Goal: Task Accomplishment & Management: Complete application form

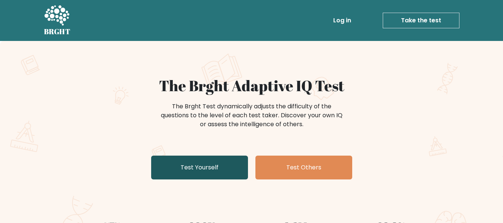
click at [216, 164] on link "Test Yourself" at bounding box center [199, 168] width 97 height 24
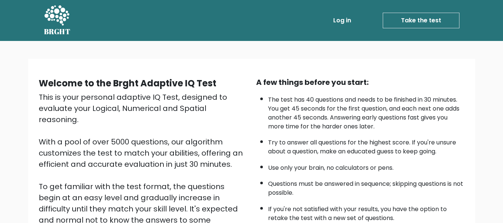
scroll to position [118, 0]
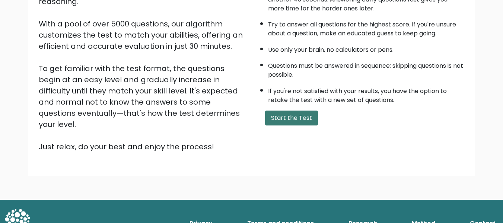
click at [295, 114] on button "Start the Test" at bounding box center [291, 118] width 53 height 15
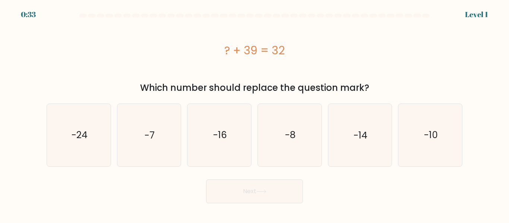
click at [448, 17] on div at bounding box center [254, 17] width 424 height 7
click at [158, 135] on icon "-7" at bounding box center [149, 135] width 62 height 62
click at [254, 114] on input "b. -7" at bounding box center [254, 113] width 0 height 2
radio input "true"
click at [241, 187] on button "Next" at bounding box center [254, 191] width 97 height 24
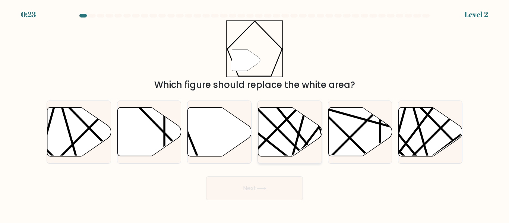
click at [279, 120] on icon at bounding box center [290, 132] width 64 height 49
click at [255, 114] on input "d." at bounding box center [254, 113] width 0 height 2
radio input "true"
click at [270, 189] on button "Next" at bounding box center [254, 188] width 97 height 24
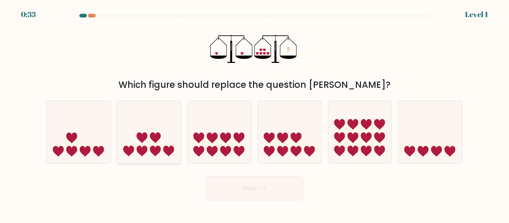
click at [163, 141] on icon at bounding box center [149, 132] width 64 height 52
click at [254, 114] on input "b." at bounding box center [254, 113] width 0 height 2
radio input "true"
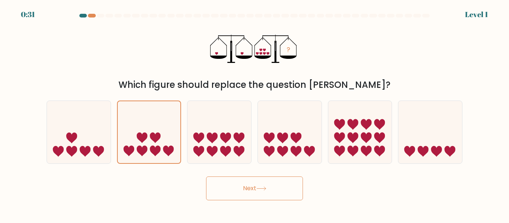
click at [250, 188] on button "Next" at bounding box center [254, 188] width 97 height 24
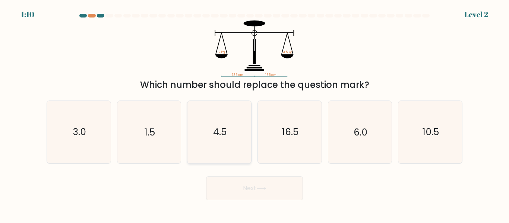
click at [238, 131] on icon "4.5" at bounding box center [219, 132] width 62 height 62
click at [254, 114] on input "c. 4.5" at bounding box center [254, 113] width 0 height 2
radio input "true"
click at [264, 187] on icon at bounding box center [261, 189] width 10 height 4
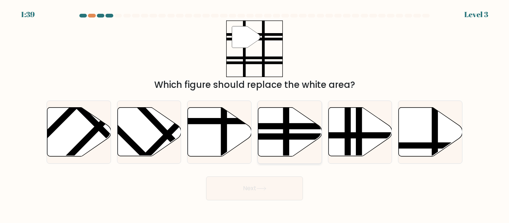
click at [286, 137] on line at bounding box center [309, 137] width 128 height 0
click at [255, 114] on input "d." at bounding box center [254, 113] width 0 height 2
radio input "true"
click at [276, 190] on button "Next" at bounding box center [254, 188] width 97 height 24
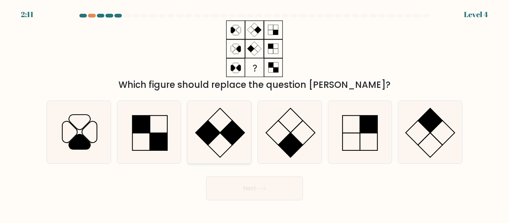
click at [211, 125] on rect at bounding box center [220, 120] width 25 height 25
click at [254, 114] on input "c." at bounding box center [254, 113] width 0 height 2
radio input "true"
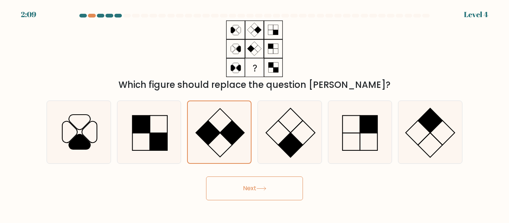
click at [267, 192] on button "Next" at bounding box center [254, 188] width 97 height 24
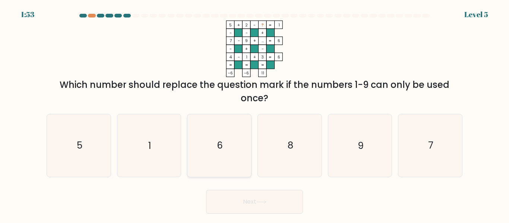
drag, startPoint x: 223, startPoint y: 147, endPoint x: 232, endPoint y: 146, distance: 8.6
click at [224, 147] on icon "6" at bounding box center [219, 145] width 62 height 62
click at [254, 114] on input "c. 6" at bounding box center [254, 113] width 0 height 2
radio input "true"
click at [277, 203] on button "Next" at bounding box center [254, 202] width 97 height 24
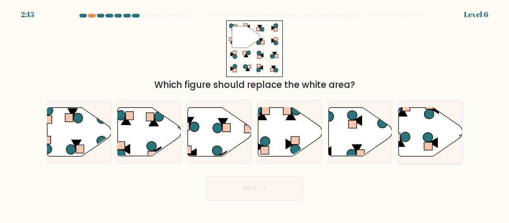
click at [419, 136] on icon at bounding box center [430, 132] width 64 height 49
click at [255, 114] on input "f." at bounding box center [254, 113] width 0 height 2
radio input "true"
click at [283, 184] on button "Next" at bounding box center [254, 188] width 97 height 24
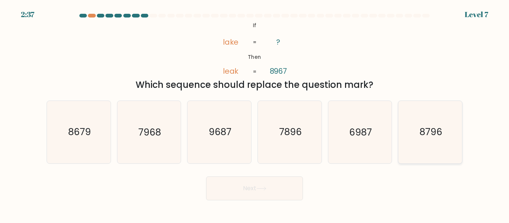
click at [432, 137] on text "8796" at bounding box center [430, 132] width 23 height 13
click at [255, 114] on input "f. 8796" at bounding box center [254, 113] width 0 height 2
radio input "true"
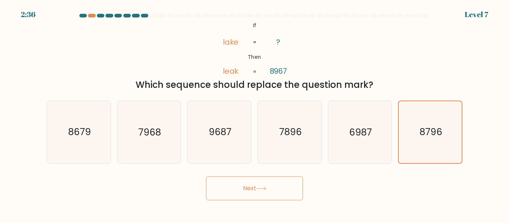
click at [250, 195] on button "Next" at bounding box center [254, 188] width 97 height 24
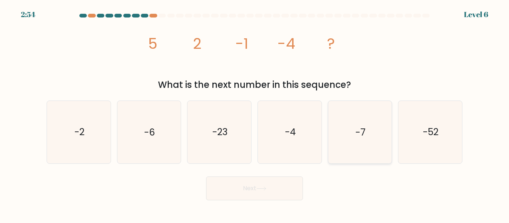
drag, startPoint x: 350, startPoint y: 125, endPoint x: 349, endPoint y: 131, distance: 5.7
click at [350, 126] on icon "-7" at bounding box center [359, 132] width 62 height 62
click at [255, 114] on input "e. -7" at bounding box center [254, 113] width 0 height 2
radio input "true"
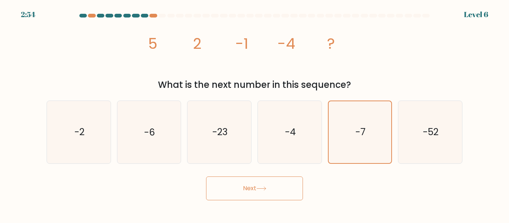
click at [280, 192] on button "Next" at bounding box center [254, 188] width 97 height 24
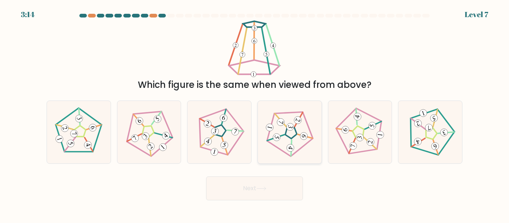
click at [296, 137] on icon at bounding box center [289, 132] width 50 height 50
click at [255, 114] on input "d." at bounding box center [254, 113] width 0 height 2
radio input "true"
click at [281, 190] on button "Next" at bounding box center [254, 188] width 97 height 24
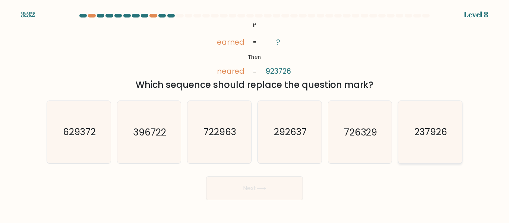
click at [427, 139] on icon "237926" at bounding box center [430, 132] width 62 height 62
click at [255, 114] on input "f. 237926" at bounding box center [254, 113] width 0 height 2
radio input "true"
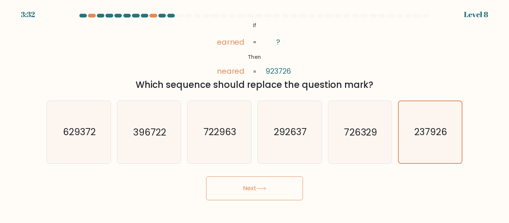
click at [281, 192] on button "Next" at bounding box center [254, 188] width 97 height 24
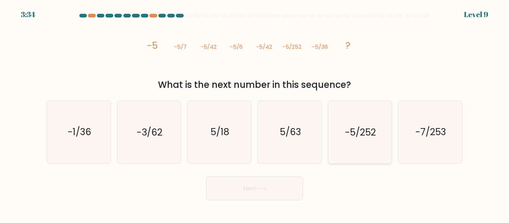
click at [363, 140] on icon "-5/252" at bounding box center [359, 132] width 62 height 62
click at [255, 114] on input "e. -5/252" at bounding box center [254, 113] width 0 height 2
radio input "true"
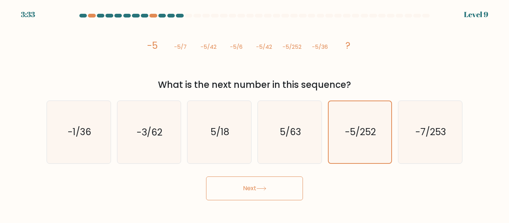
click at [258, 188] on button "Next" at bounding box center [254, 188] width 97 height 24
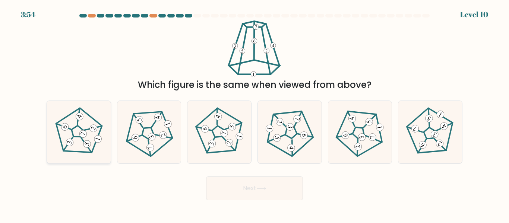
click at [96, 141] on 417 at bounding box center [97, 138] width 9 height 9
click at [254, 114] on input "a." at bounding box center [254, 113] width 0 height 2
radio input "true"
click at [251, 189] on button "Next" at bounding box center [254, 188] width 97 height 24
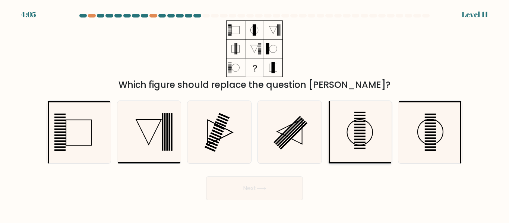
click at [344, 143] on icon at bounding box center [359, 132] width 62 height 62
click at [255, 114] on input "e." at bounding box center [254, 113] width 0 height 2
radio input "true"
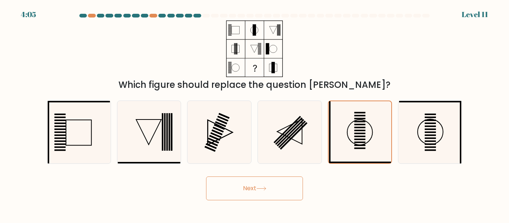
click at [273, 189] on button "Next" at bounding box center [254, 188] width 97 height 24
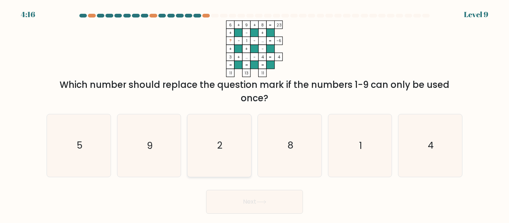
click at [216, 145] on icon "2" at bounding box center [219, 145] width 62 height 62
click at [254, 114] on input "c. 2" at bounding box center [254, 113] width 0 height 2
radio input "true"
click at [264, 203] on icon at bounding box center [261, 202] width 10 height 4
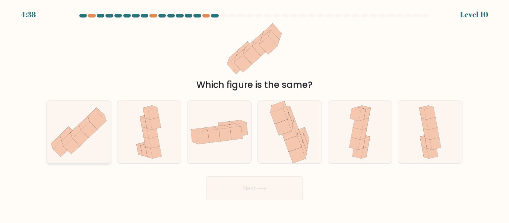
click at [81, 132] on icon at bounding box center [80, 138] width 16 height 16
click at [254, 114] on input "a." at bounding box center [254, 113] width 0 height 2
radio input "true"
click at [259, 189] on icon at bounding box center [261, 189] width 10 height 4
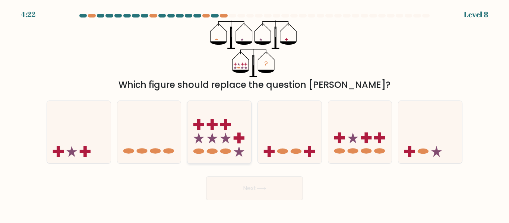
click at [225, 137] on icon at bounding box center [225, 138] width 11 height 11
click at [254, 114] on input "c." at bounding box center [254, 113] width 0 height 2
radio input "true"
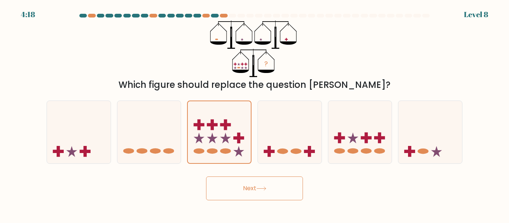
click at [260, 187] on icon at bounding box center [261, 189] width 10 height 4
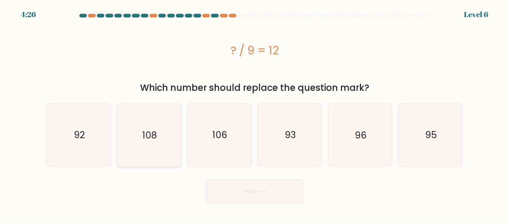
click at [160, 125] on icon "108" at bounding box center [149, 135] width 62 height 62
click at [254, 114] on input "b. 108" at bounding box center [254, 113] width 0 height 2
radio input "true"
click at [245, 184] on button "Next" at bounding box center [254, 191] width 97 height 24
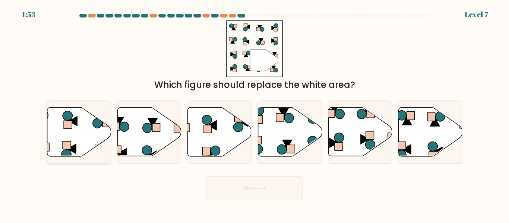
click at [59, 122] on icon at bounding box center [79, 132] width 64 height 49
click at [254, 114] on input "a." at bounding box center [254, 113] width 0 height 2
radio input "true"
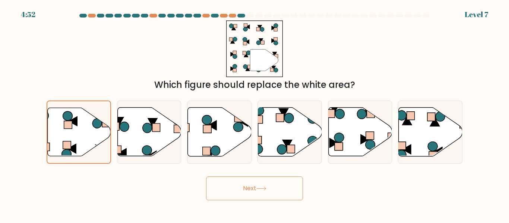
click at [246, 181] on button "Next" at bounding box center [254, 188] width 97 height 24
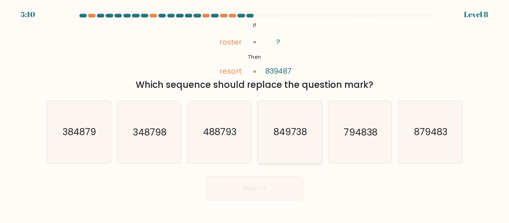
click at [297, 138] on text "849738" at bounding box center [290, 132] width 34 height 13
click at [255, 114] on input "d. 849738" at bounding box center [254, 113] width 0 height 2
radio input "true"
click at [261, 179] on button "Next" at bounding box center [254, 188] width 97 height 24
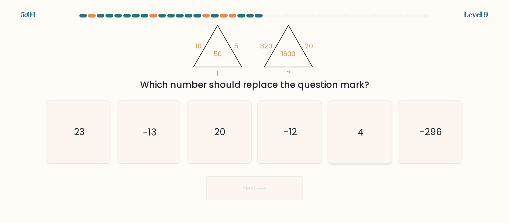
click at [343, 117] on icon "4" at bounding box center [359, 132] width 62 height 62
click at [255, 114] on input "e. 4" at bounding box center [254, 113] width 0 height 2
radio input "true"
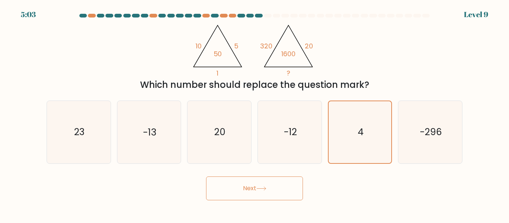
click at [260, 197] on button "Next" at bounding box center [254, 188] width 97 height 24
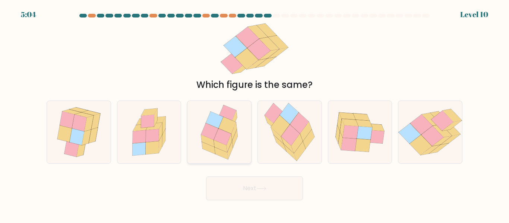
click at [220, 137] on icon at bounding box center [222, 136] width 17 height 16
click at [254, 114] on input "c." at bounding box center [254, 113] width 0 height 2
radio input "true"
click at [262, 192] on button "Next" at bounding box center [254, 188] width 97 height 24
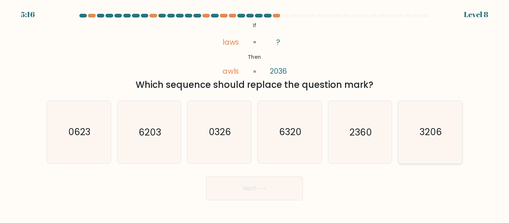
click at [427, 135] on text "3206" at bounding box center [430, 132] width 22 height 13
click at [255, 114] on input "f. 3206" at bounding box center [254, 113] width 0 height 2
radio input "true"
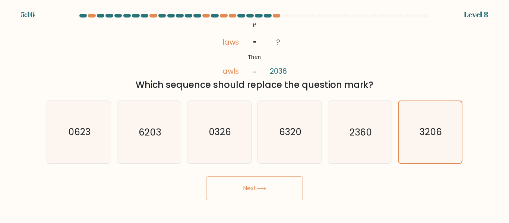
click at [232, 188] on button "Next" at bounding box center [254, 188] width 97 height 24
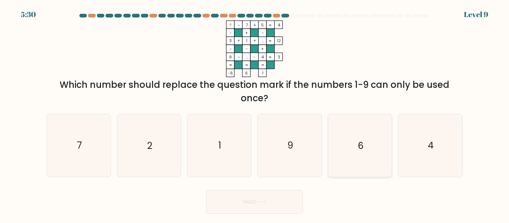
click at [380, 150] on icon "6" at bounding box center [359, 145] width 62 height 62
click at [255, 114] on input "e. 6" at bounding box center [254, 113] width 0 height 2
radio input "true"
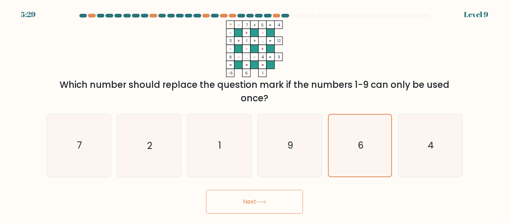
click at [266, 203] on icon at bounding box center [261, 202] width 10 height 4
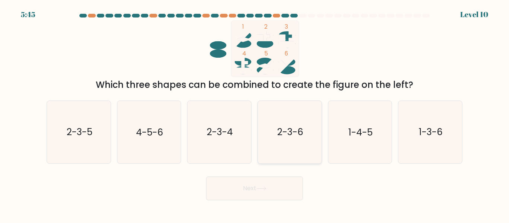
click at [293, 118] on icon "2-3-6" at bounding box center [289, 132] width 62 height 62
click at [255, 114] on input "d. 2-3-6" at bounding box center [254, 113] width 0 height 2
radio input "true"
click at [273, 178] on button "Next" at bounding box center [254, 188] width 97 height 24
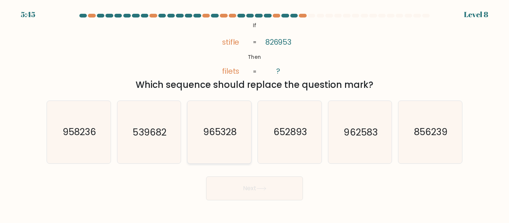
click at [230, 139] on icon "965328" at bounding box center [219, 132] width 62 height 62
click at [254, 114] on input "c. 965328" at bounding box center [254, 113] width 0 height 2
radio input "true"
click at [256, 181] on button "Next" at bounding box center [254, 188] width 97 height 24
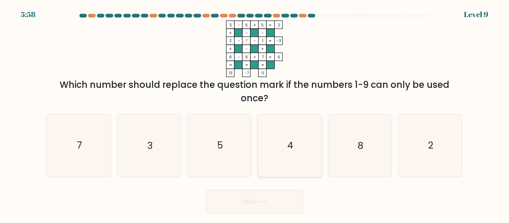
drag, startPoint x: 299, startPoint y: 148, endPoint x: 299, endPoint y: 154, distance: 5.6
click at [299, 148] on icon "4" at bounding box center [289, 145] width 62 height 62
click at [255, 114] on input "d. 4" at bounding box center [254, 113] width 0 height 2
radio input "true"
click at [279, 194] on button "Next" at bounding box center [254, 202] width 97 height 24
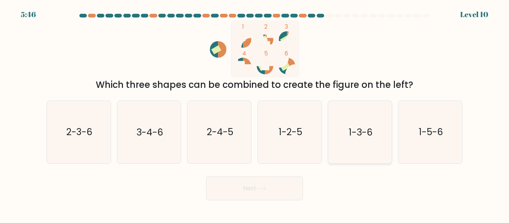
click at [367, 147] on icon "1-3-6" at bounding box center [359, 132] width 62 height 62
click at [255, 114] on input "e. 1-3-6" at bounding box center [254, 113] width 0 height 2
radio input "true"
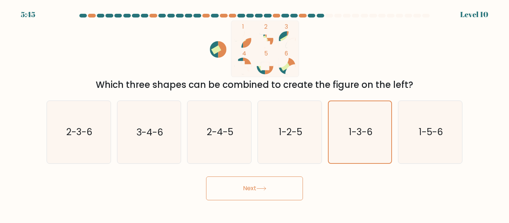
click at [277, 189] on button "Next" at bounding box center [254, 188] width 97 height 24
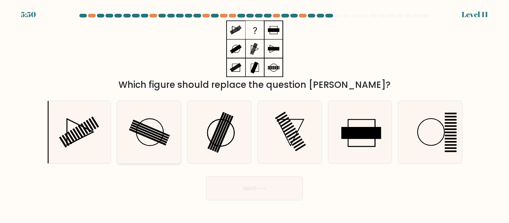
click at [168, 143] on icon at bounding box center [149, 132] width 62 height 62
click at [254, 114] on input "b." at bounding box center [254, 113] width 0 height 2
radio input "true"
click at [241, 191] on button "Next" at bounding box center [254, 188] width 97 height 24
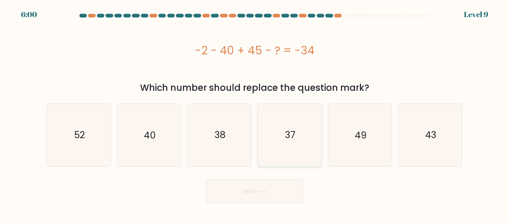
click at [286, 130] on text "37" at bounding box center [290, 134] width 10 height 13
click at [255, 114] on input "d. 37" at bounding box center [254, 113] width 0 height 2
radio input "true"
click at [280, 188] on button "Next" at bounding box center [254, 191] width 97 height 24
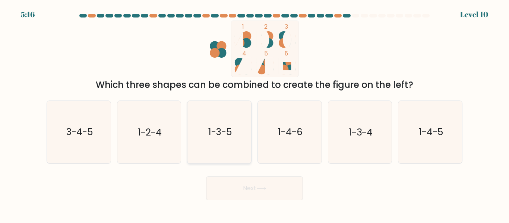
click at [222, 139] on icon "1-3-5" at bounding box center [219, 132] width 62 height 62
click at [254, 114] on input "c. 1-3-5" at bounding box center [254, 113] width 0 height 2
radio input "true"
click at [439, 132] on text "1-4-5" at bounding box center [431, 132] width 24 height 13
click at [255, 114] on input "f. 1-4-5" at bounding box center [254, 113] width 0 height 2
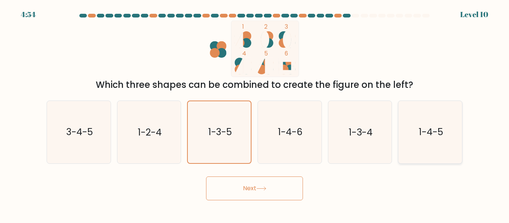
radio input "true"
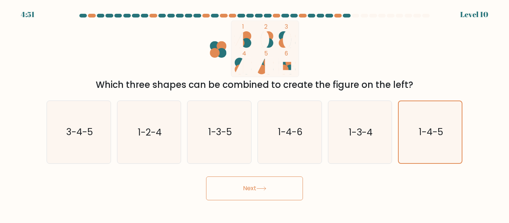
click at [272, 191] on button "Next" at bounding box center [254, 188] width 97 height 24
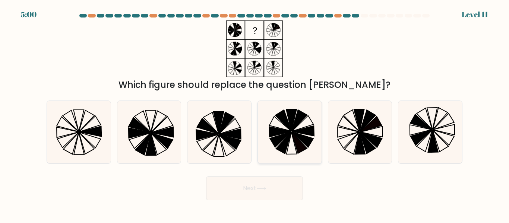
drag, startPoint x: 288, startPoint y: 124, endPoint x: 289, endPoint y: 138, distance: 13.5
click at [288, 125] on icon at bounding box center [283, 120] width 16 height 21
click at [255, 114] on input "d." at bounding box center [254, 113] width 0 height 2
radio input "true"
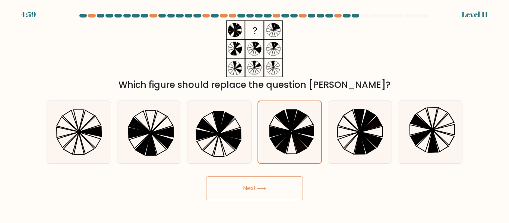
click at [279, 194] on button "Next" at bounding box center [254, 188] width 97 height 24
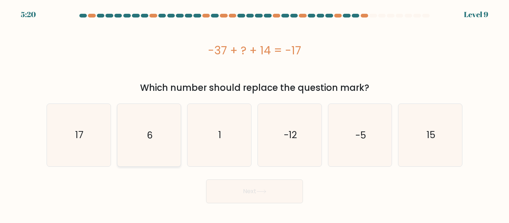
click at [160, 130] on icon "6" at bounding box center [149, 135] width 62 height 62
click at [254, 114] on input "b. 6" at bounding box center [254, 113] width 0 height 2
radio input "true"
click at [250, 193] on button "Next" at bounding box center [254, 191] width 97 height 24
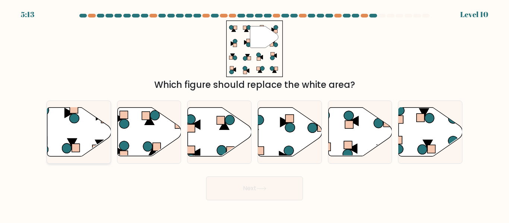
click at [85, 133] on icon at bounding box center [79, 132] width 64 height 49
click at [254, 114] on input "a." at bounding box center [254, 113] width 0 height 2
radio input "true"
click at [243, 188] on button "Next" at bounding box center [254, 188] width 97 height 24
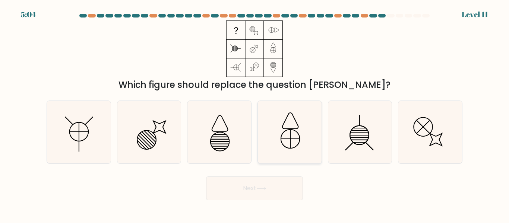
click at [278, 131] on icon at bounding box center [289, 132] width 62 height 62
click at [255, 114] on input "d." at bounding box center [254, 113] width 0 height 2
radio input "true"
click at [251, 190] on button "Next" at bounding box center [254, 188] width 97 height 24
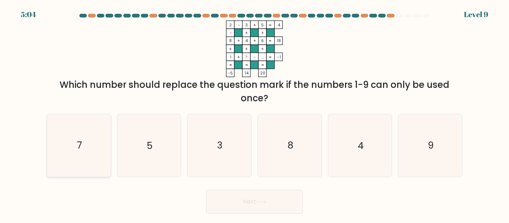
click at [76, 151] on icon "7" at bounding box center [79, 145] width 62 height 62
click at [254, 114] on input "a. 7" at bounding box center [254, 113] width 0 height 2
radio input "true"
click at [297, 211] on button "Next" at bounding box center [254, 202] width 97 height 24
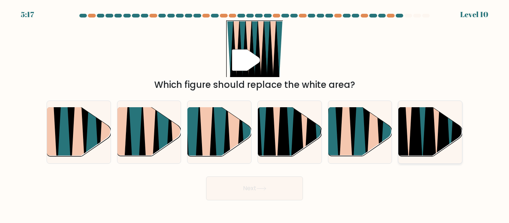
click at [415, 131] on icon at bounding box center [415, 107] width 15 height 127
click at [255, 114] on input "f." at bounding box center [254, 113] width 0 height 2
radio input "true"
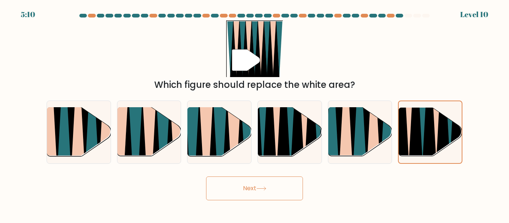
click at [279, 184] on button "Next" at bounding box center [254, 188] width 97 height 24
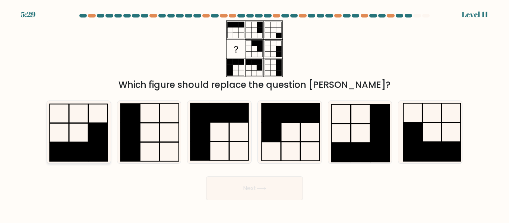
click at [62, 113] on icon at bounding box center [79, 132] width 62 height 62
click at [254, 113] on input "a." at bounding box center [254, 113] width 0 height 2
radio input "true"
click at [237, 185] on button "Next" at bounding box center [254, 188] width 97 height 24
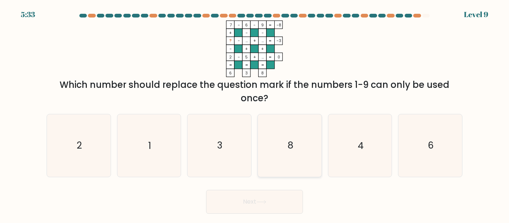
click at [303, 143] on icon "8" at bounding box center [289, 145] width 62 height 62
click at [255, 114] on input "d. 8" at bounding box center [254, 113] width 0 height 2
radio input "true"
click at [266, 203] on icon at bounding box center [261, 202] width 10 height 4
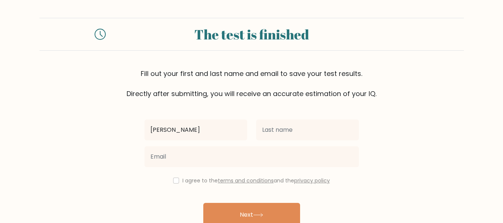
type input "Philip"
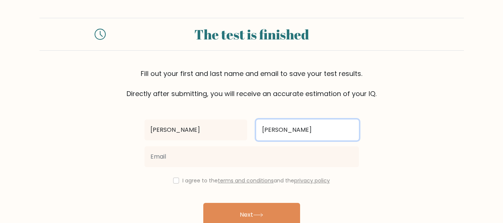
type input "Ubay Ubay"
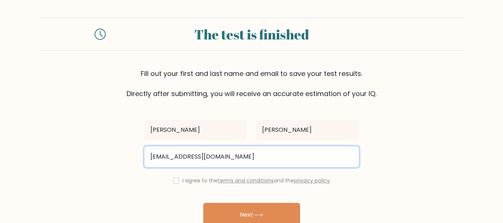
type input "philipubayubay@gmail.com"
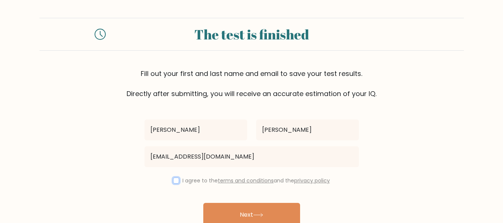
click at [174, 183] on input "checkbox" at bounding box center [176, 181] width 6 height 6
checkbox input "true"
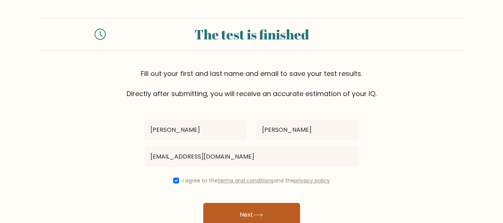
click at [252, 211] on button "Next" at bounding box center [251, 215] width 97 height 24
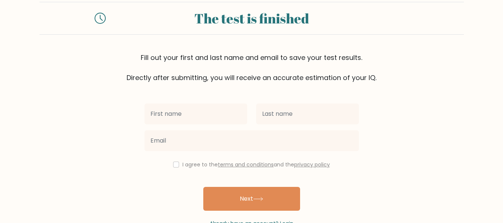
scroll to position [36, 0]
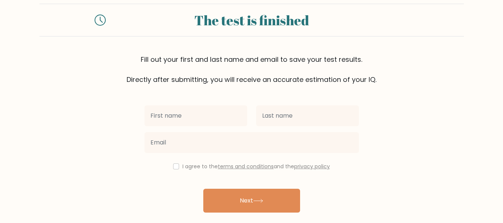
click at [189, 120] on input "text" at bounding box center [195, 115] width 103 height 21
type input "[PERSON_NAME]"
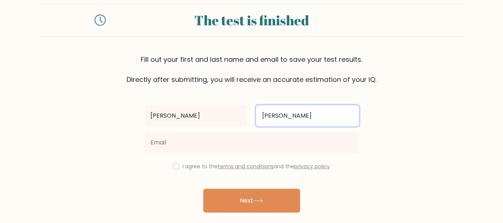
type input "[PERSON_NAME]"
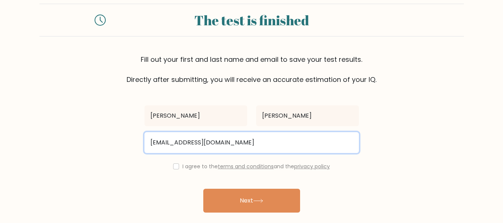
type input "[EMAIL_ADDRESS][DOMAIN_NAME]"
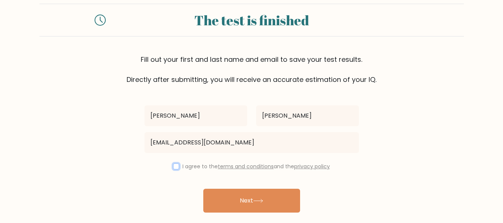
click at [176, 166] on input "checkbox" at bounding box center [176, 166] width 6 height 6
checkbox input "true"
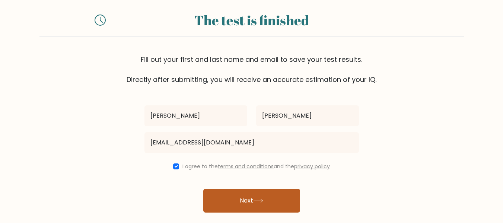
click at [262, 201] on icon at bounding box center [258, 201] width 10 height 4
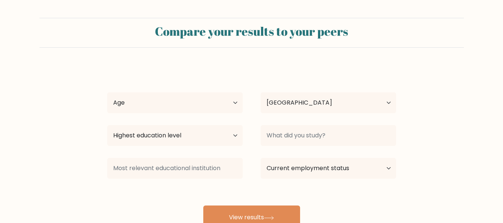
select select "PH"
click at [236, 103] on select "Age Under 18 years old 18-24 years old 25-34 years old 35-44 years old 45-54 ye…" at bounding box center [175, 102] width 136 height 21
select select "25_34"
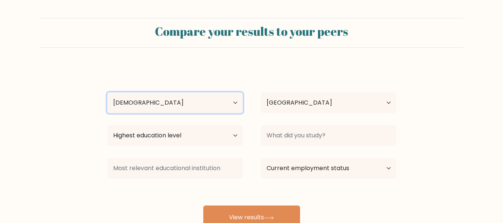
click at [107, 92] on select "Age Under 18 years old 18-24 years old 25-34 years old 35-44 years old 45-54 ye…" at bounding box center [175, 102] width 136 height 21
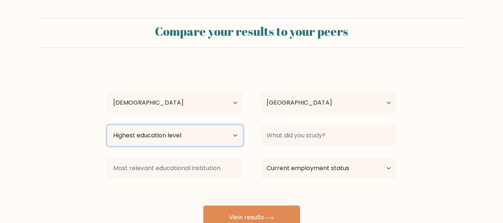
click at [219, 137] on select "Highest education level No schooling Primary Lower Secondary Upper Secondary Oc…" at bounding box center [175, 135] width 136 height 21
select select "bachelors_degree"
click at [107, 125] on select "Highest education level No schooling Primary Lower Secondary Upper Secondary Oc…" at bounding box center [175, 135] width 136 height 21
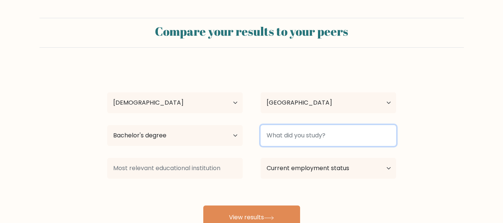
click at [316, 144] on input at bounding box center [329, 135] width 136 height 21
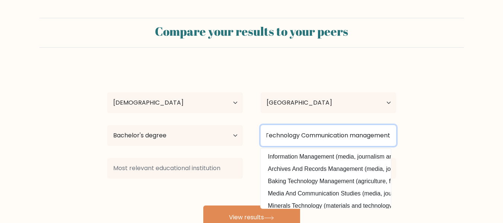
scroll to position [0, 4]
type input "Technology Communication management"
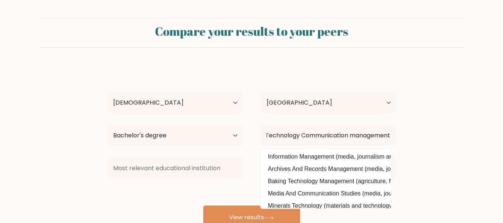
click at [446, 157] on form "Compare your results to your peers Philip Ubay Ubay Age Under 18 years old 18-2…" at bounding box center [251, 123] width 503 height 211
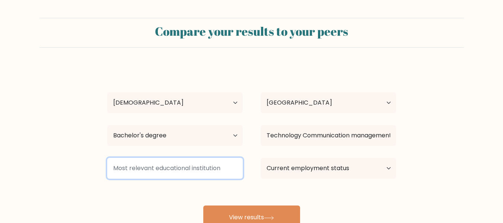
click at [193, 170] on input at bounding box center [175, 168] width 136 height 21
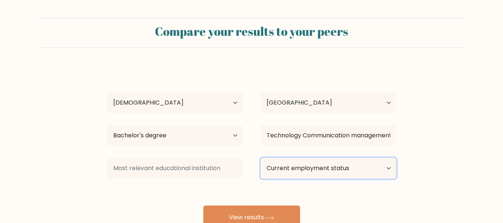
click at [383, 169] on select "Current employment status Employed Student Retired Other / prefer not to answer" at bounding box center [329, 168] width 136 height 21
select select "other"
click at [261, 158] on select "Current employment status Employed Student Retired Other / prefer not to answer" at bounding box center [329, 168] width 136 height 21
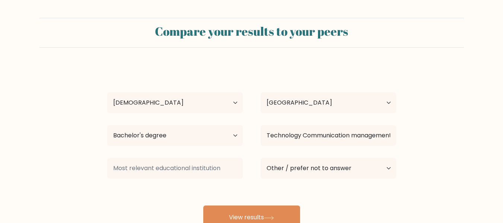
click at [454, 148] on form "Compare your results to your peers Philip Ubay Ubay Age Under 18 years old 18-2…" at bounding box center [251, 123] width 503 height 211
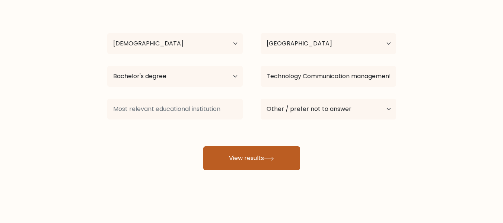
click at [256, 156] on button "View results" at bounding box center [251, 158] width 97 height 24
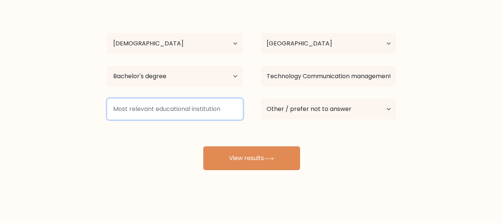
click at [188, 111] on input at bounding box center [175, 109] width 136 height 21
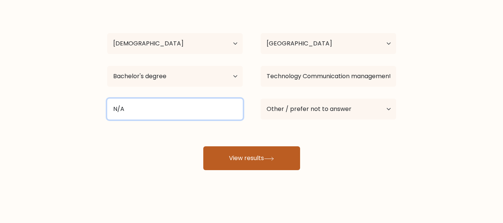
type input "N/A"
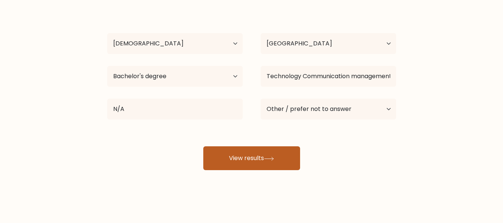
click at [272, 157] on icon at bounding box center [269, 159] width 10 height 4
